Goal: Information Seeking & Learning: Learn about a topic

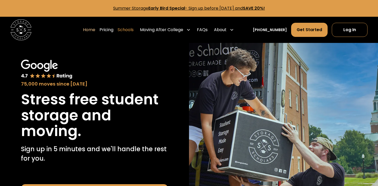
click at [133, 29] on link "Schools" at bounding box center [125, 30] width 16 height 15
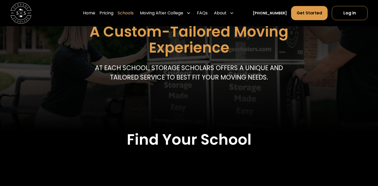
scroll to position [169, 0]
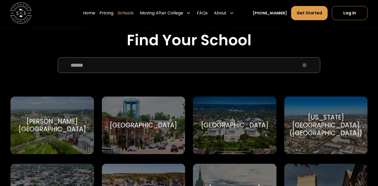
click at [175, 72] on input "School Select Form" at bounding box center [189, 65] width 262 height 16
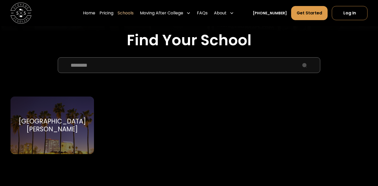
type input "********"
click at [52, 98] on div "Santa Clara University Santa Clara University" at bounding box center [51, 126] width 83 height 58
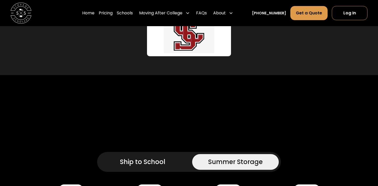
scroll to position [342, 0]
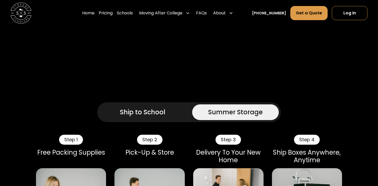
click at [145, 108] on div "Ship to School" at bounding box center [142, 112] width 45 height 9
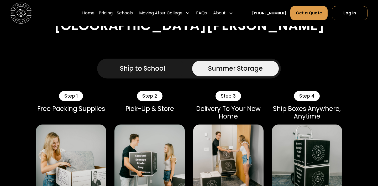
scroll to position [388, 0]
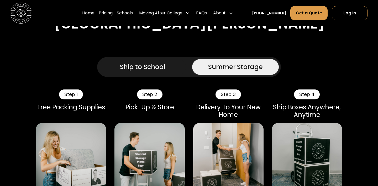
click at [149, 69] on div "Ship to School" at bounding box center [142, 66] width 45 height 9
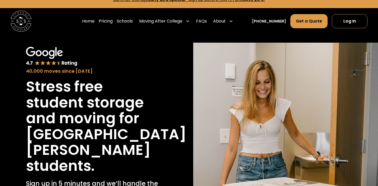
scroll to position [0, 0]
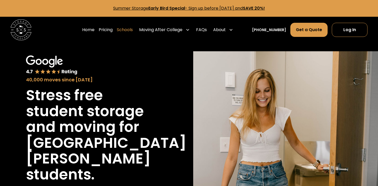
click at [130, 30] on link "Schools" at bounding box center [125, 30] width 16 height 15
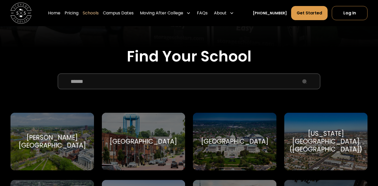
scroll to position [138, 0]
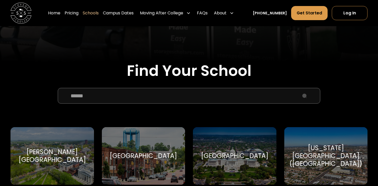
click at [160, 99] on input "School Select Form" at bounding box center [189, 96] width 262 height 16
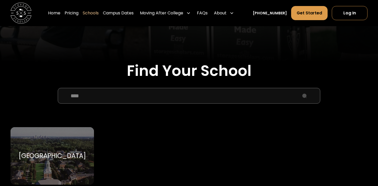
type input "****"
click at [60, 128] on div "Wake Forest University Wake Forest University" at bounding box center [51, 156] width 83 height 58
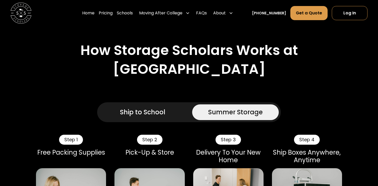
scroll to position [309, 0]
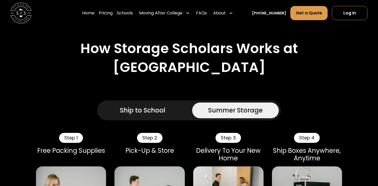
click at [154, 103] on link "Ship to School" at bounding box center [142, 111] width 87 height 16
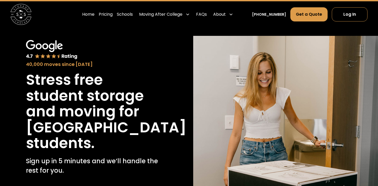
scroll to position [0, 0]
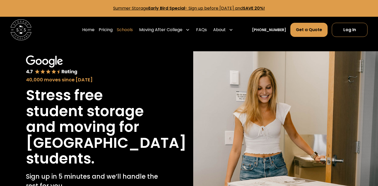
click at [132, 31] on link "Schools" at bounding box center [125, 30] width 16 height 15
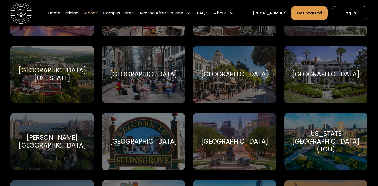
scroll to position [2081, 0]
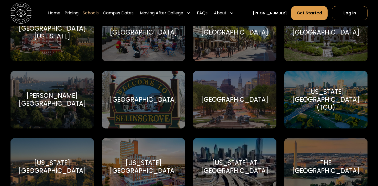
click at [317, 105] on div "Texas Christian University (TCU) Texas Christian University" at bounding box center [325, 100] width 83 height 58
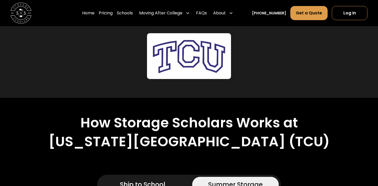
scroll to position [370, 0]
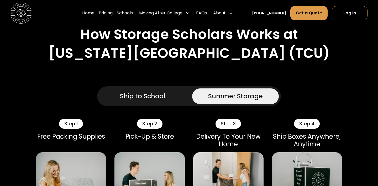
click at [147, 89] on link "Ship to School" at bounding box center [142, 97] width 87 height 16
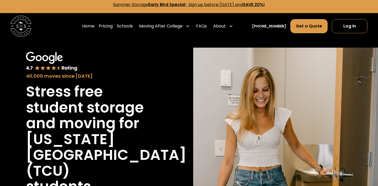
scroll to position [0, 0]
